Goal: Task Accomplishment & Management: Use online tool/utility

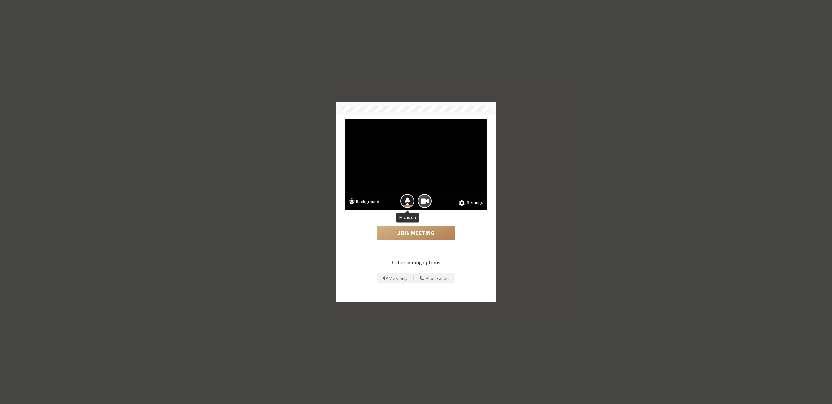
click at [405, 202] on span "Mic is on" at bounding box center [407, 201] width 6 height 9
click at [407, 229] on button "Join Meeting" at bounding box center [416, 232] width 78 height 15
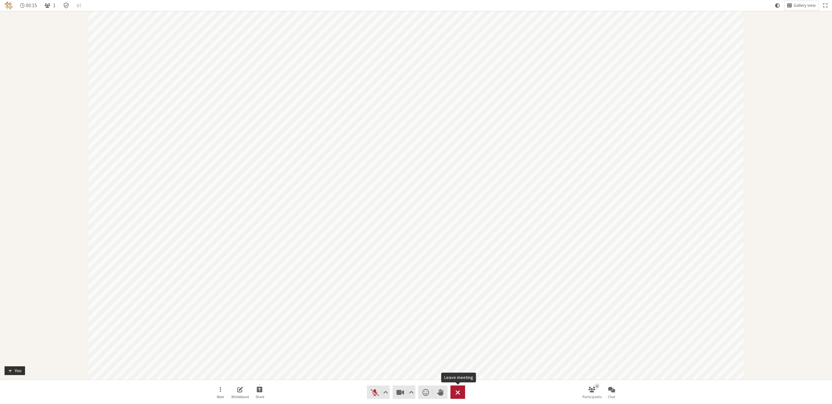
click at [460, 394] on span "Leave meeting" at bounding box center [457, 392] width 5 height 9
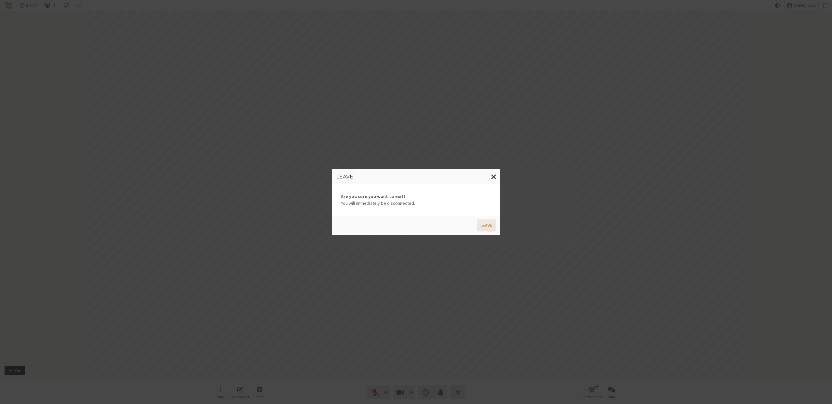
click at [480, 228] on button "Leave" at bounding box center [486, 225] width 19 height 12
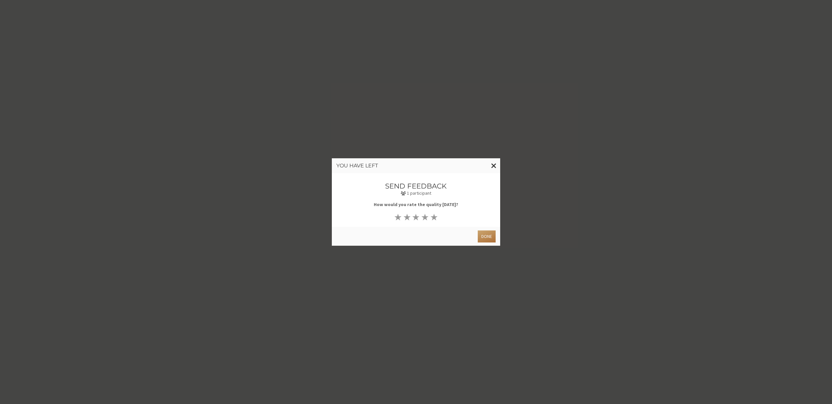
click at [483, 237] on button "Done" at bounding box center [487, 236] width 18 height 12
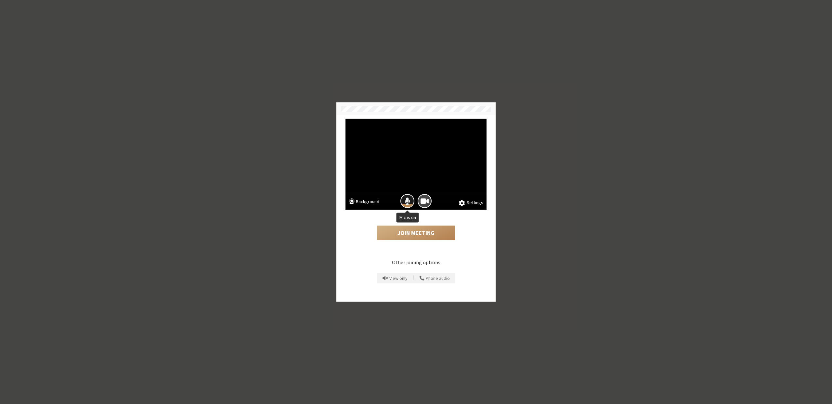
click at [406, 200] on span "Mic is on" at bounding box center [407, 201] width 6 height 9
click at [409, 226] on button "Join Meeting" at bounding box center [416, 232] width 78 height 15
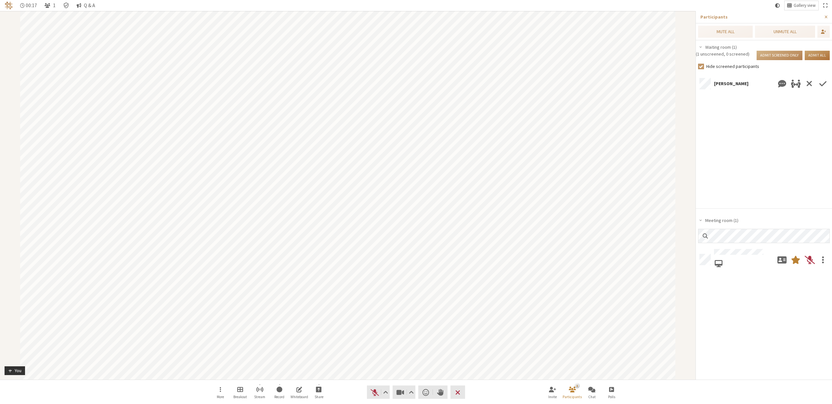
click at [813, 55] on button "Admit all" at bounding box center [816, 55] width 25 height 9
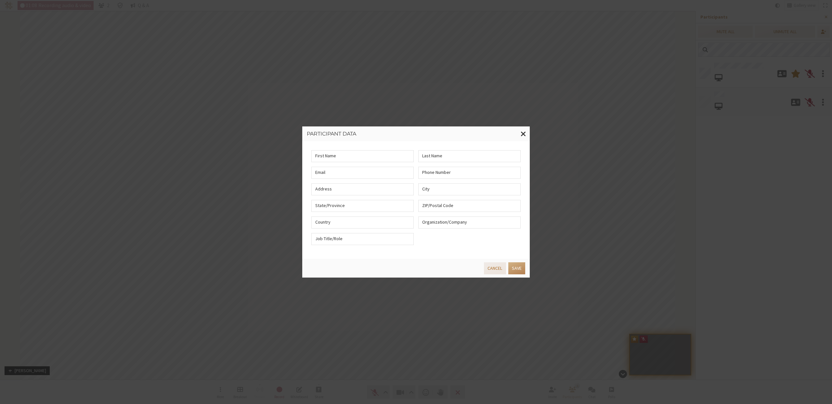
click at [489, 270] on button "Cancel" at bounding box center [495, 268] width 22 height 12
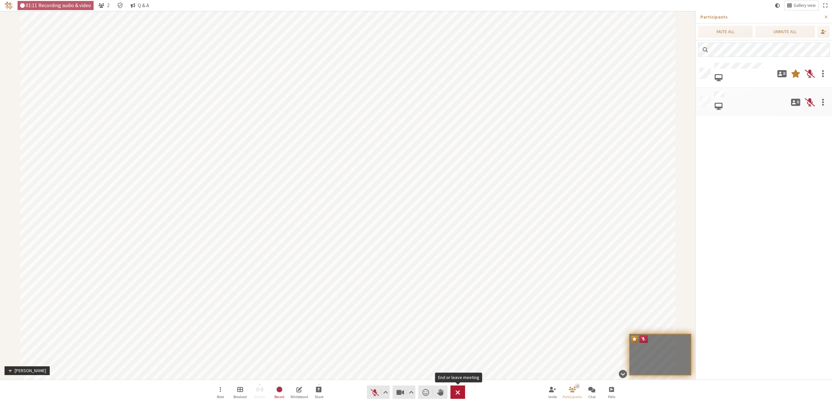
click at [462, 390] on button "Leave" at bounding box center [457, 391] width 15 height 13
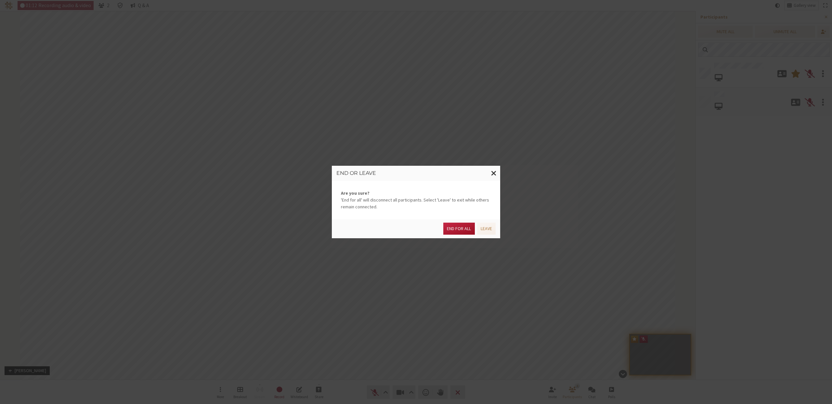
click at [452, 225] on button "End for all" at bounding box center [458, 229] width 31 height 12
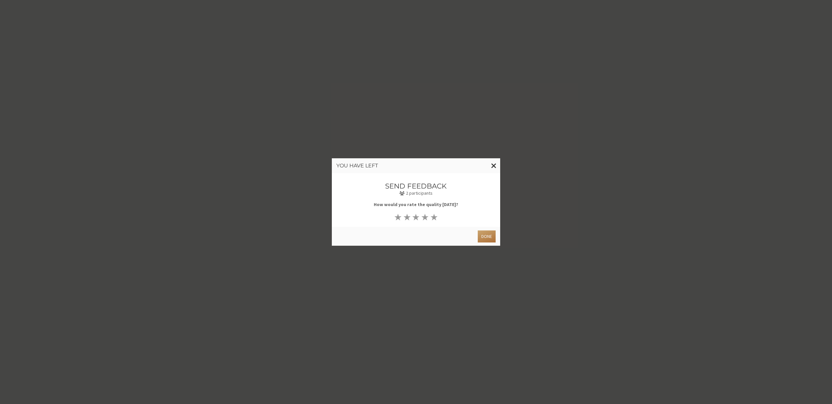
click at [491, 235] on button "Done" at bounding box center [487, 236] width 18 height 12
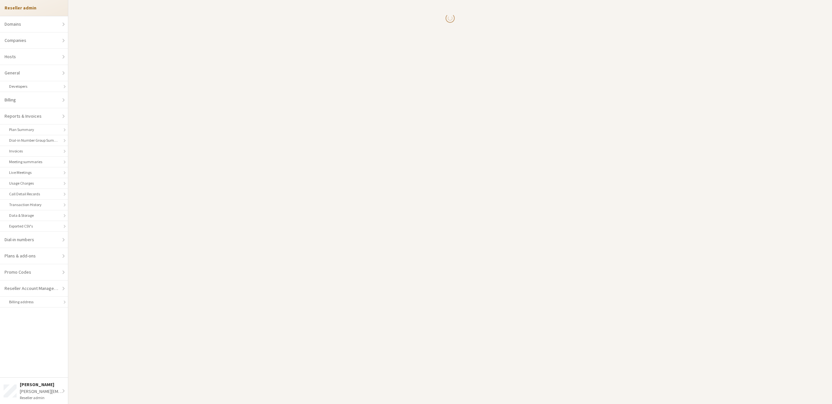
select select "10"
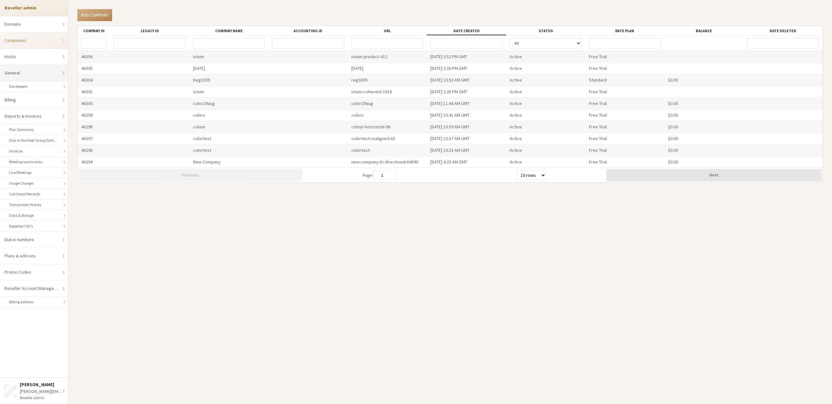
click at [28, 77] on link "General" at bounding box center [34, 73] width 68 height 16
